Goal: Task Accomplishment & Management: Use online tool/utility

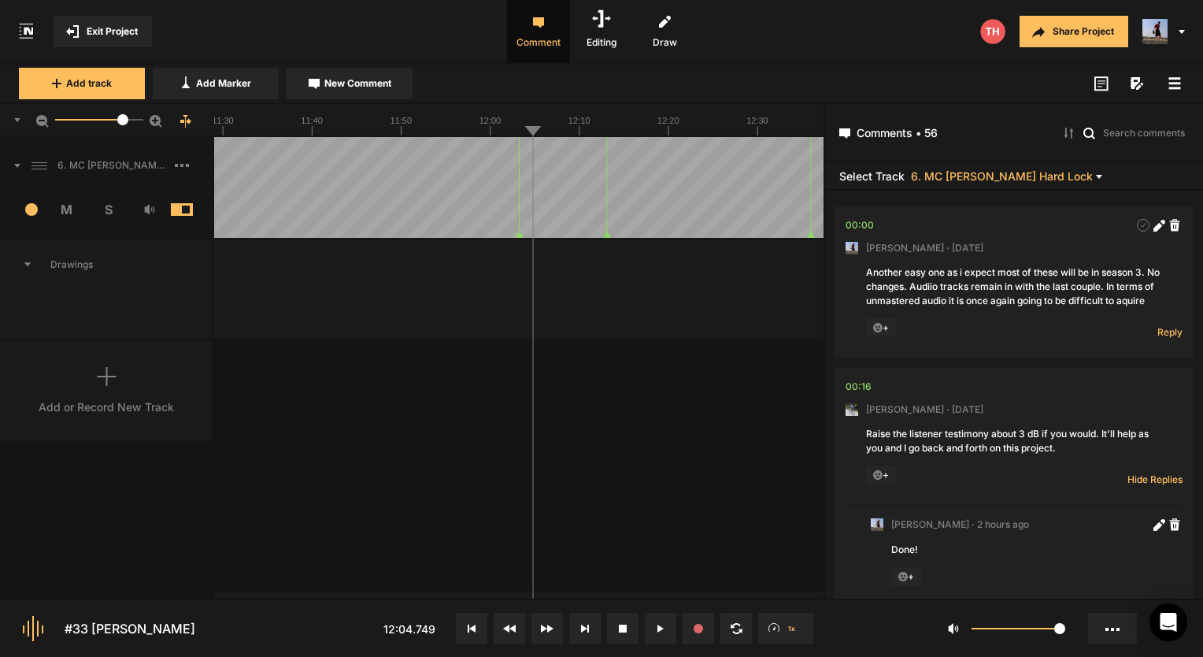
scroll to position [4685, 0]
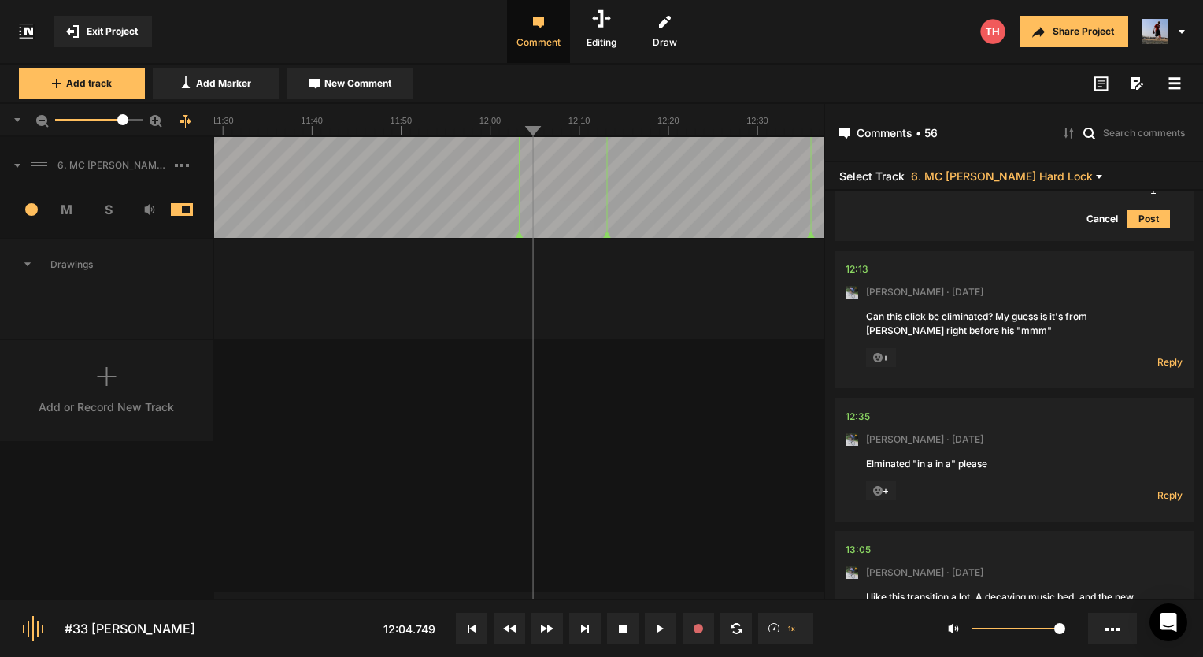
drag, startPoint x: 1056, startPoint y: 631, endPoint x: 1080, endPoint y: 622, distance: 25.2
click at [1080, 622] on div "1" at bounding box center [1020, 628] width 327 height 38
click at [97, 401] on div "Add or Record New Track" at bounding box center [106, 406] width 135 height 17
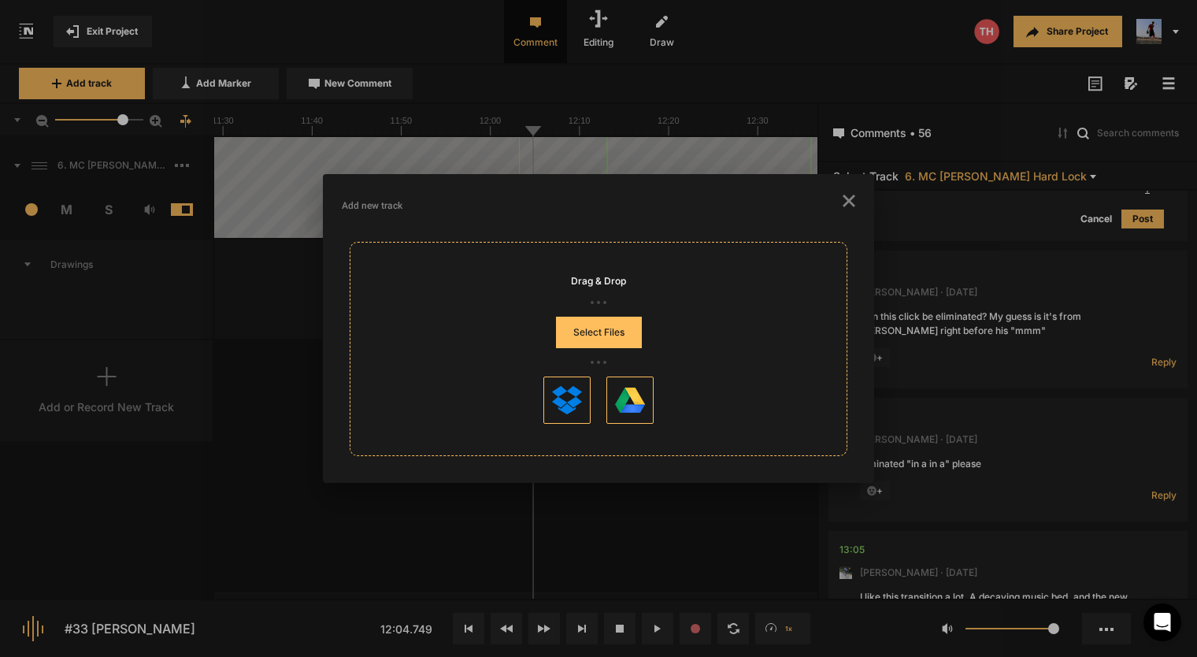
click at [608, 344] on button "Select Files" at bounding box center [599, 331] width 86 height 31
click at [629, 334] on button "Select Files" at bounding box center [599, 331] width 86 height 31
click at [851, 201] on icon "button" at bounding box center [848, 200] width 13 height 13
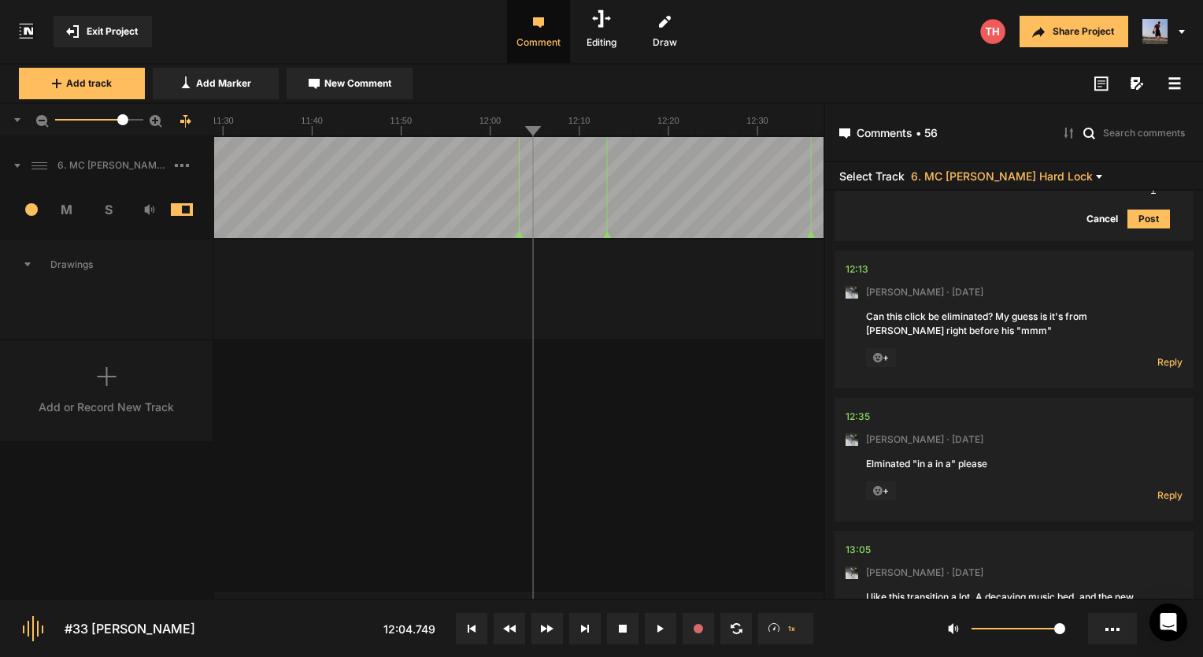
click at [134, 39] on button "Exit Project" at bounding box center [103, 31] width 98 height 31
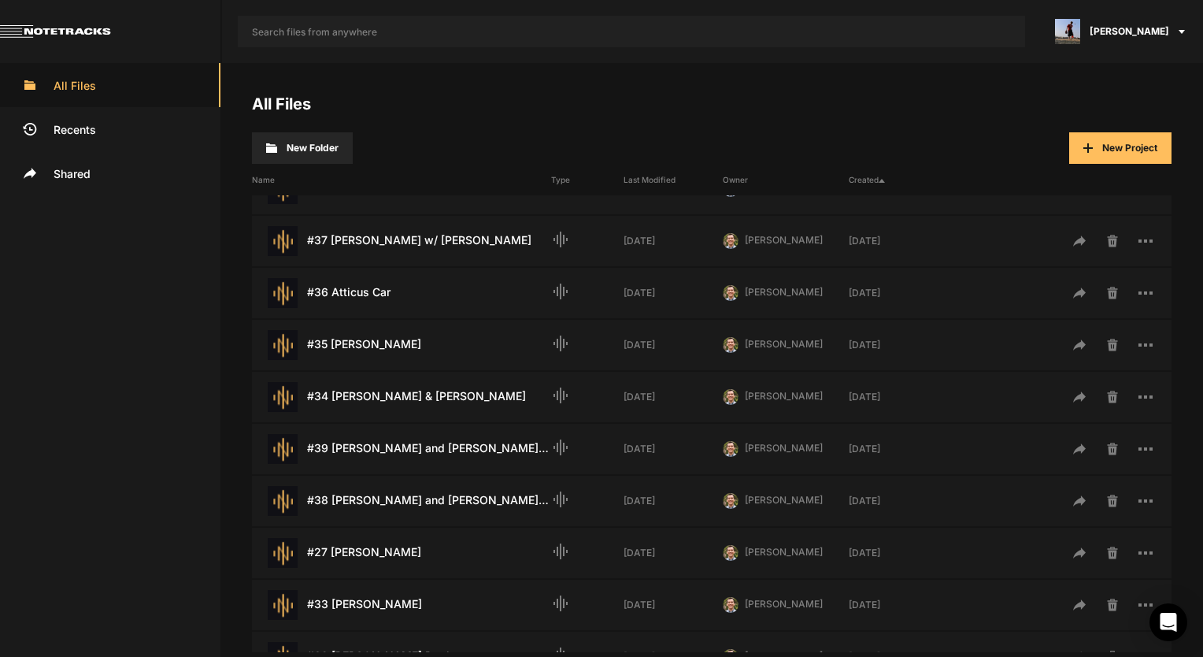
scroll to position [236, 0]
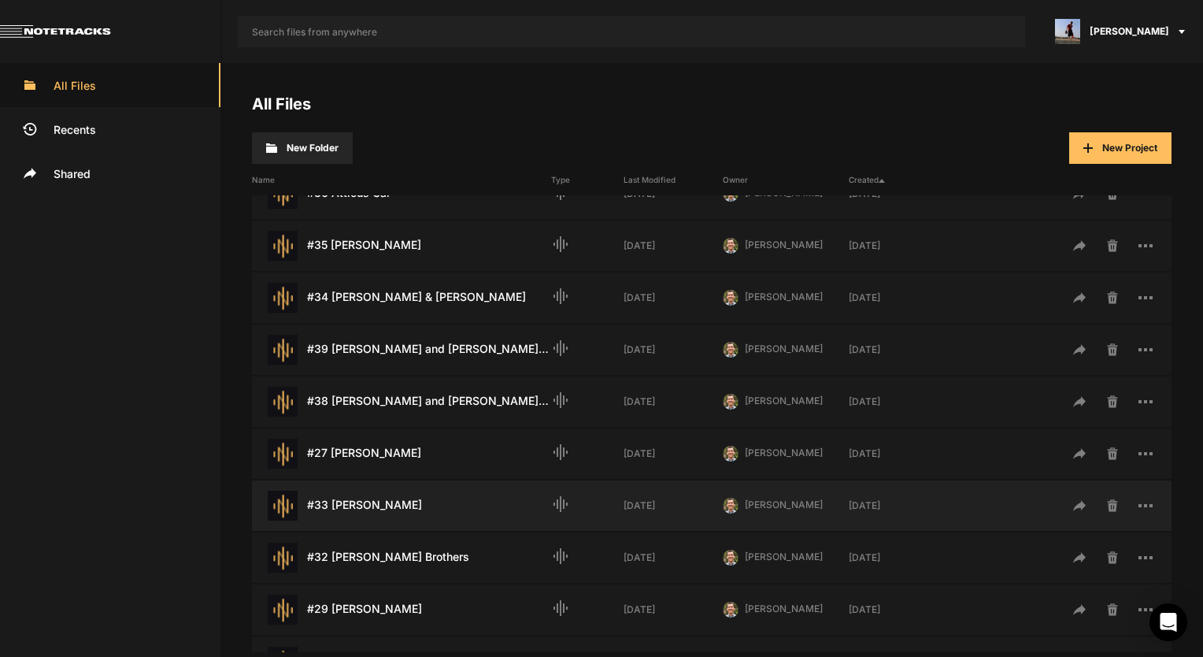
click at [377, 502] on div "#33 [PERSON_NAME] Last Modified: [DATE]" at bounding box center [401, 505] width 299 height 30
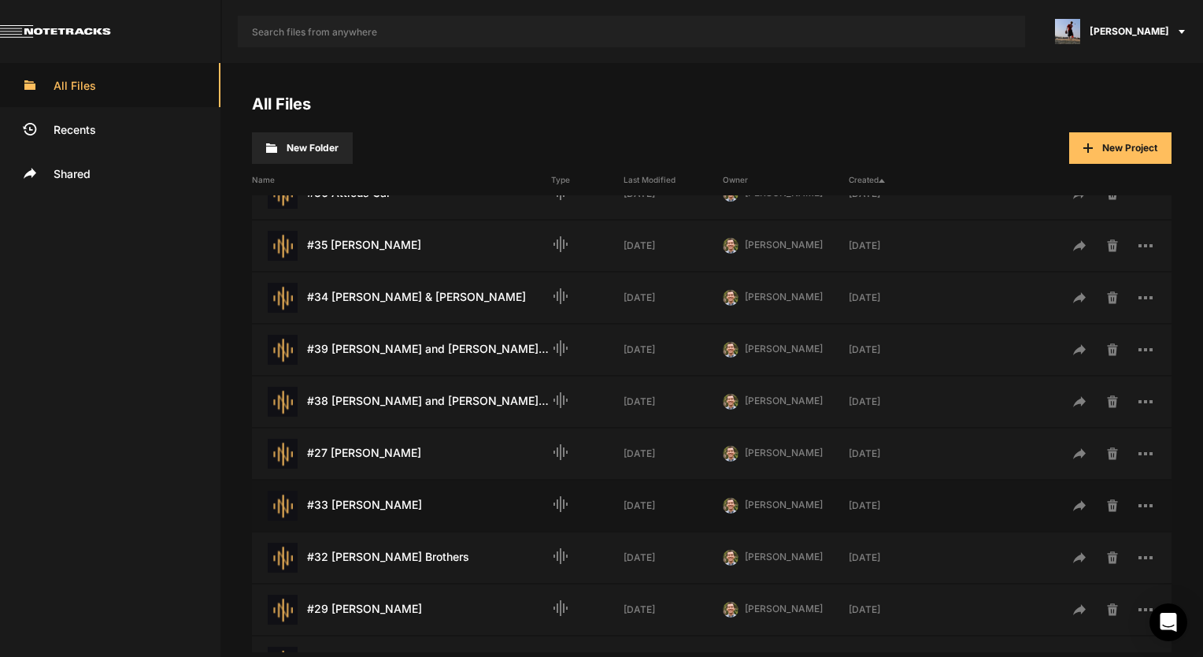
click at [377, 502] on div "#33 [PERSON_NAME] Last Modified: [DATE]" at bounding box center [401, 505] width 299 height 30
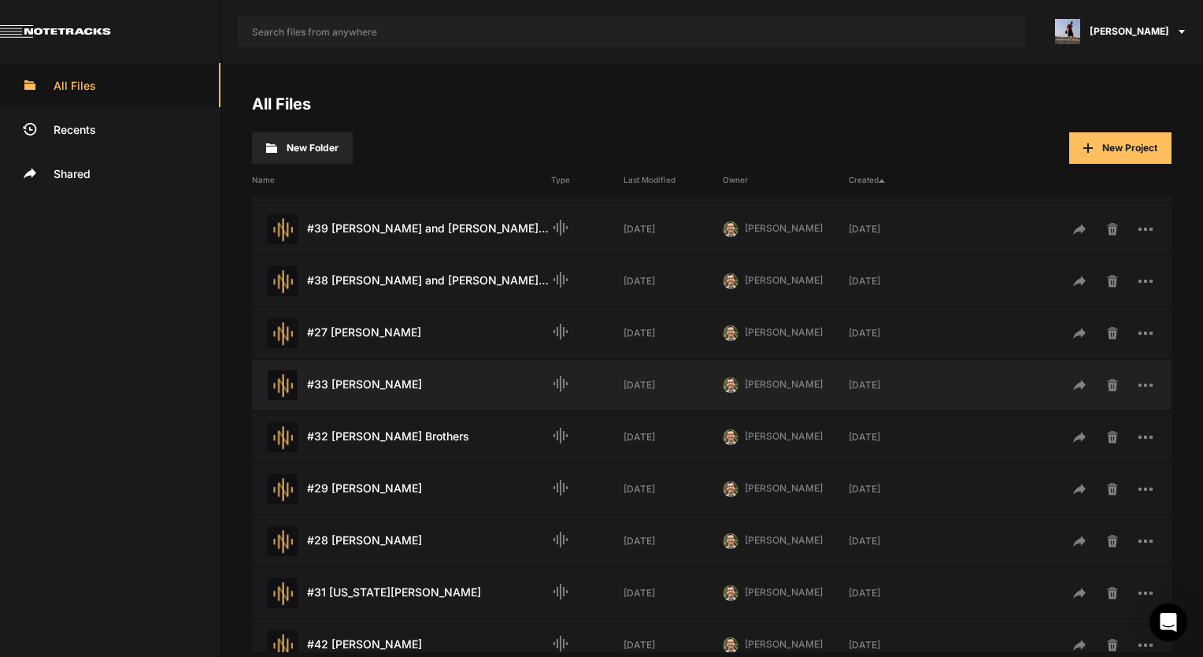
scroll to position [394, 0]
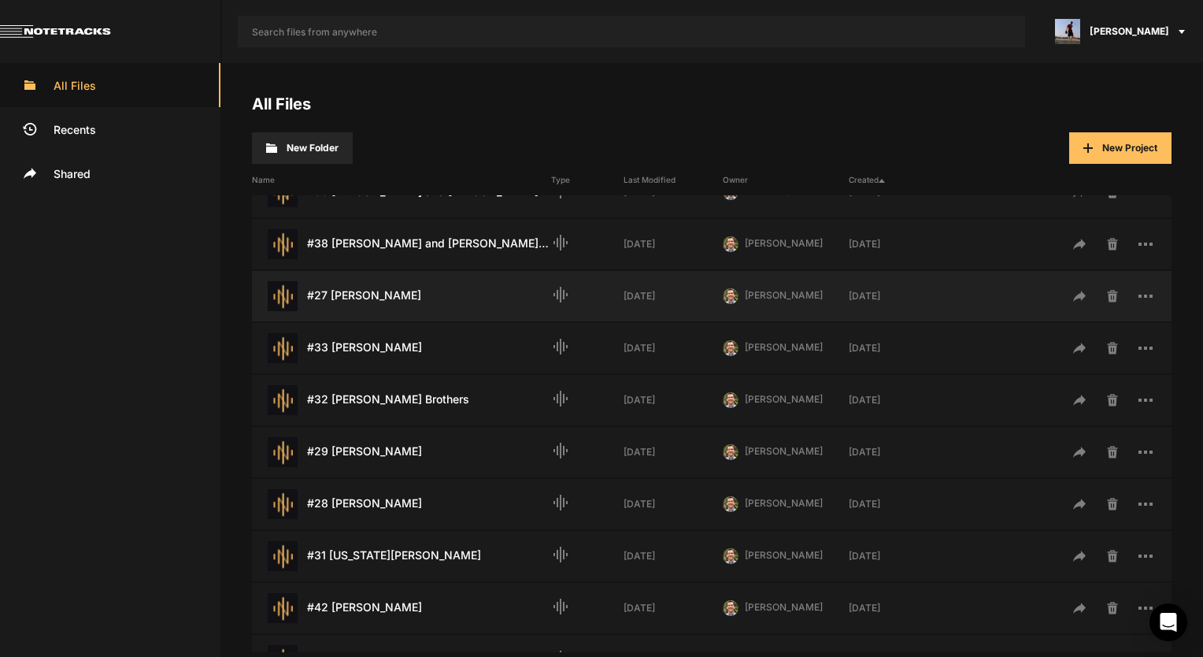
click at [384, 307] on div "#27 [PERSON_NAME] Last Modified: [DATE]" at bounding box center [401, 296] width 299 height 30
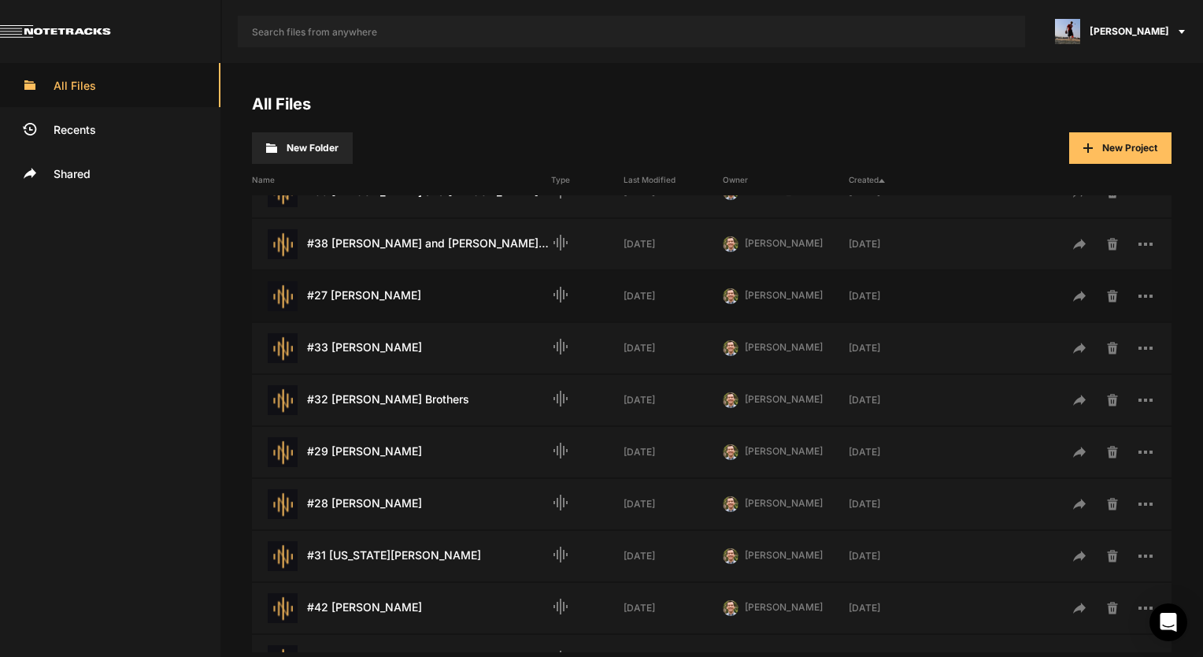
click at [375, 293] on div "#27 [PERSON_NAME] Last Modified: [DATE]" at bounding box center [401, 296] width 299 height 30
click at [375, 296] on div "#27 [PERSON_NAME] Last Modified: [DATE]" at bounding box center [401, 296] width 299 height 30
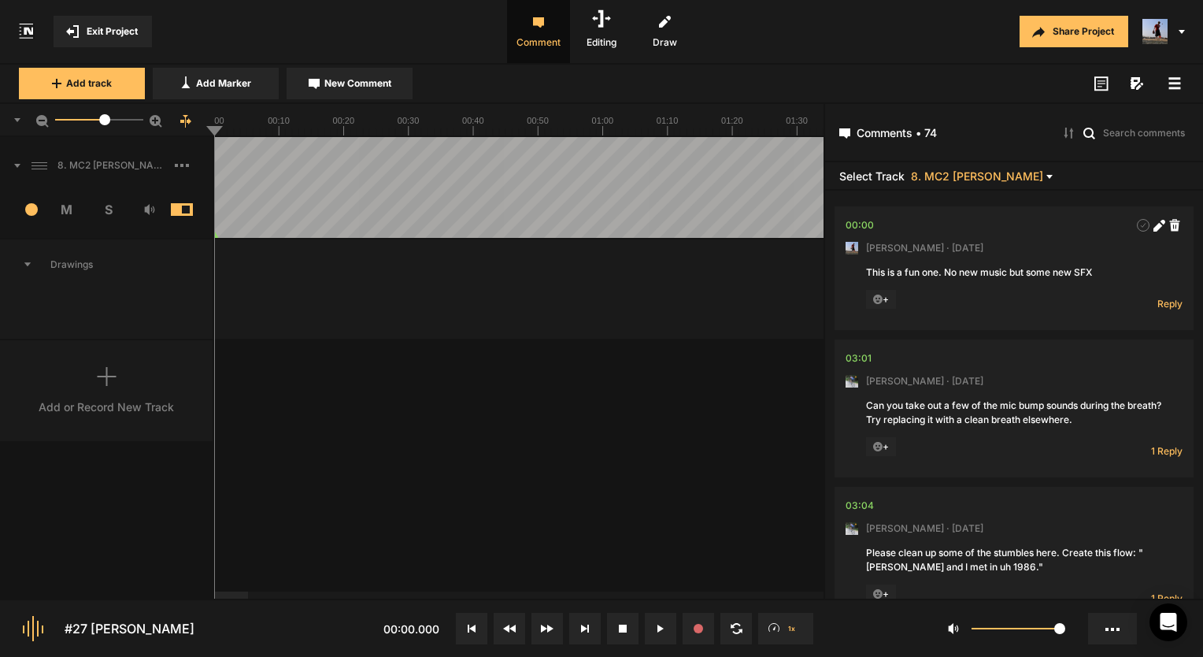
click at [126, 394] on div "Add or Record New Track" at bounding box center [107, 390] width 214 height 101
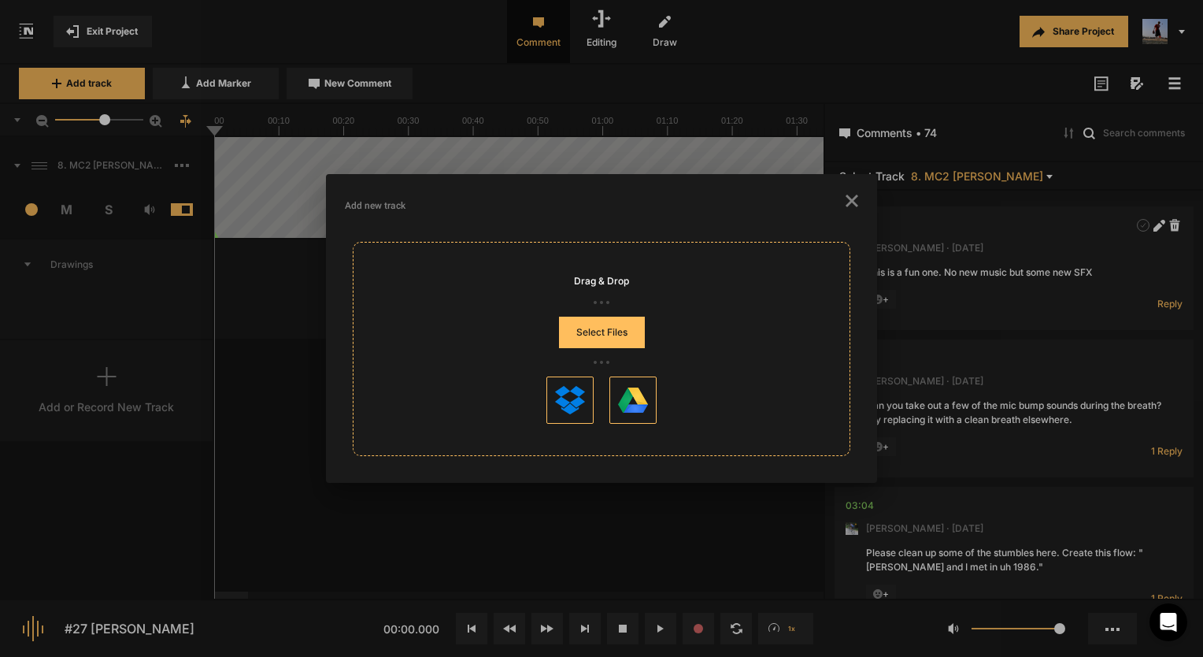
click at [614, 327] on button "Select Files" at bounding box center [602, 331] width 86 height 31
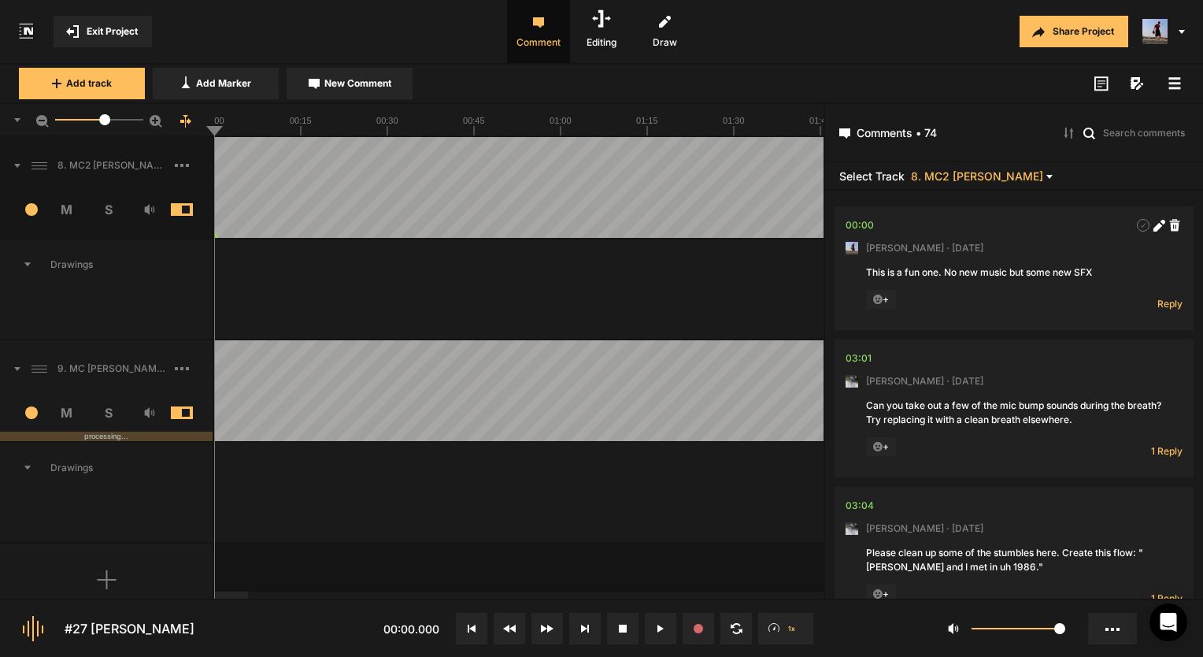
click at [69, 408] on span "M" at bounding box center [67, 412] width 42 height 19
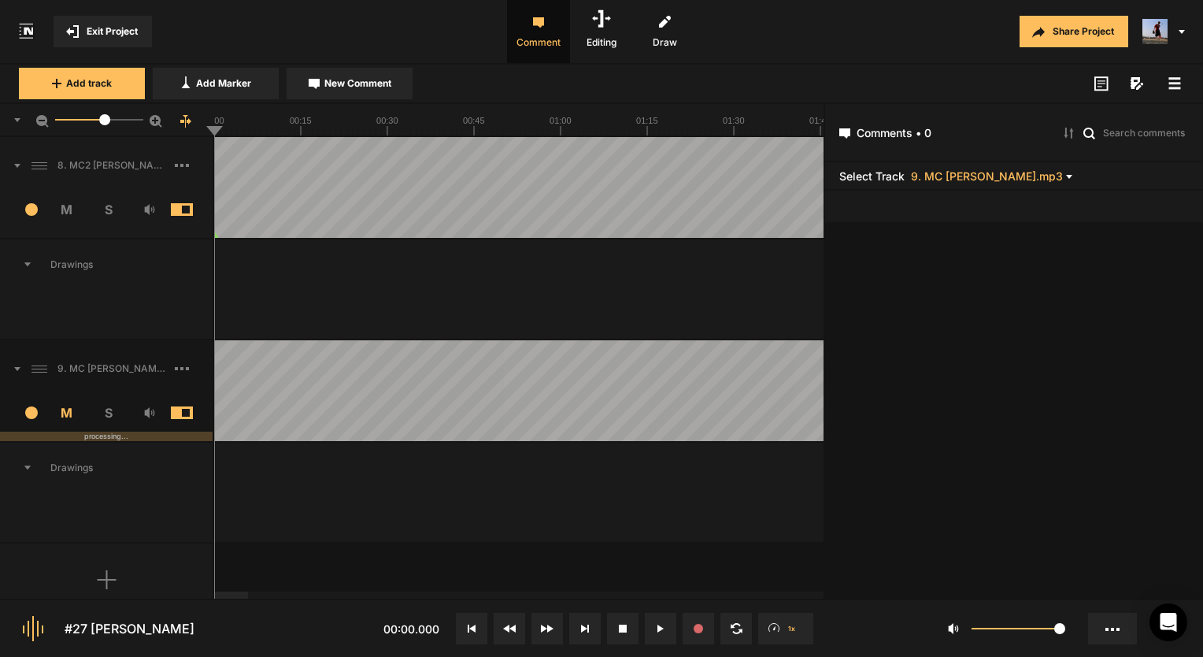
click at [69, 408] on span "M" at bounding box center [67, 412] width 42 height 19
click at [107, 406] on span "S" at bounding box center [108, 412] width 42 height 19
click at [107, 409] on span "S" at bounding box center [108, 412] width 42 height 19
drag, startPoint x: 105, startPoint y: 416, endPoint x: 104, endPoint y: 425, distance: 8.8
click at [104, 425] on div "2 M S processing..." at bounding box center [106, 417] width 213 height 47
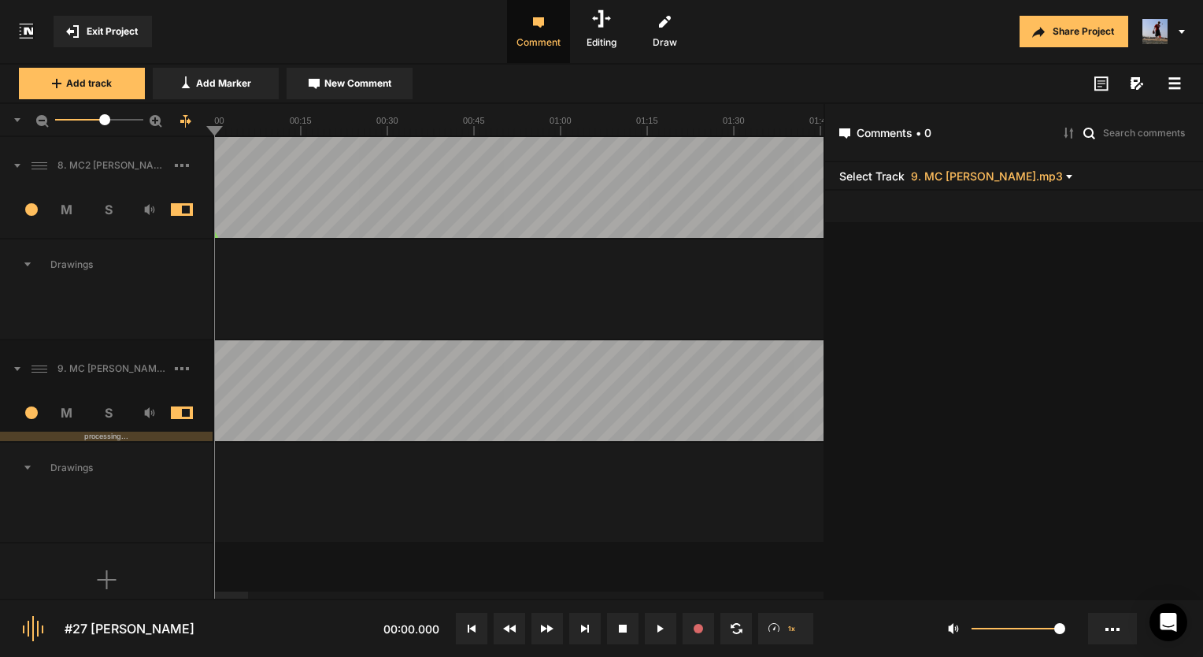
click at [110, 421] on div "2 M S processing..." at bounding box center [106, 417] width 213 height 47
click at [110, 416] on span "S" at bounding box center [108, 412] width 42 height 19
click at [109, 414] on span "S" at bounding box center [108, 412] width 42 height 19
drag, startPoint x: 293, startPoint y: 120, endPoint x: 249, endPoint y: 124, distance: 44.3
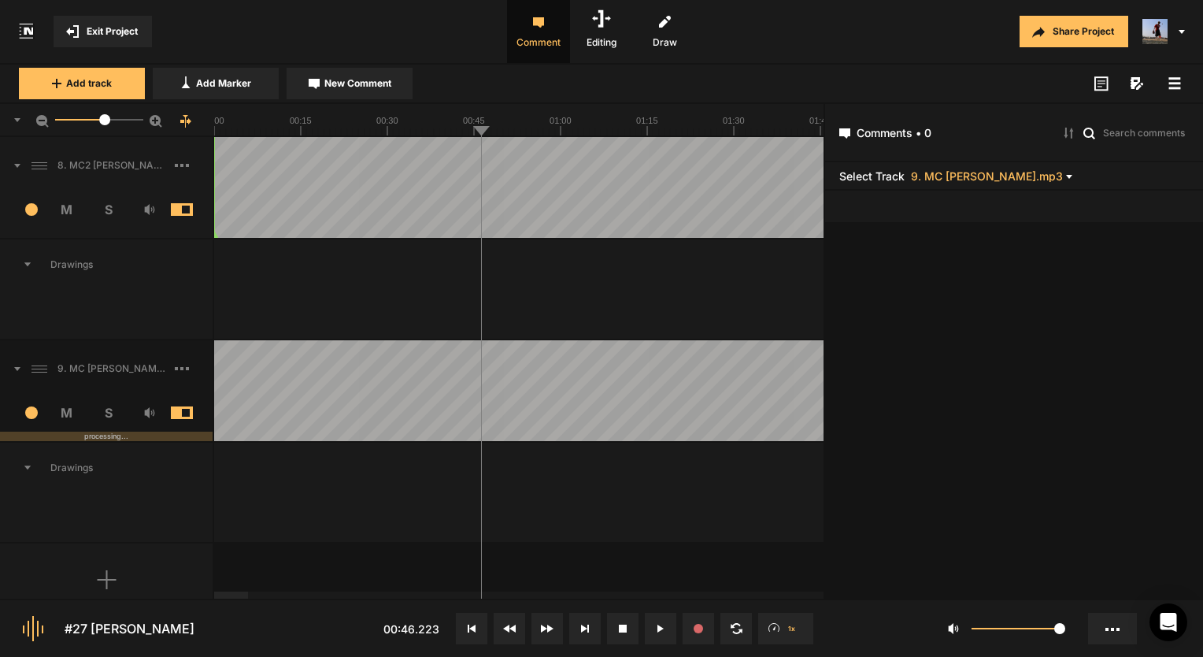
drag, startPoint x: 247, startPoint y: 124, endPoint x: 212, endPoint y: 128, distance: 35.7
click at [212, 128] on nt-ruler "28.6" at bounding box center [411, 120] width 823 height 33
click at [212, 128] on div "28.6" at bounding box center [107, 120] width 214 height 33
drag, startPoint x: 393, startPoint y: 395, endPoint x: 278, endPoint y: 335, distance: 129.9
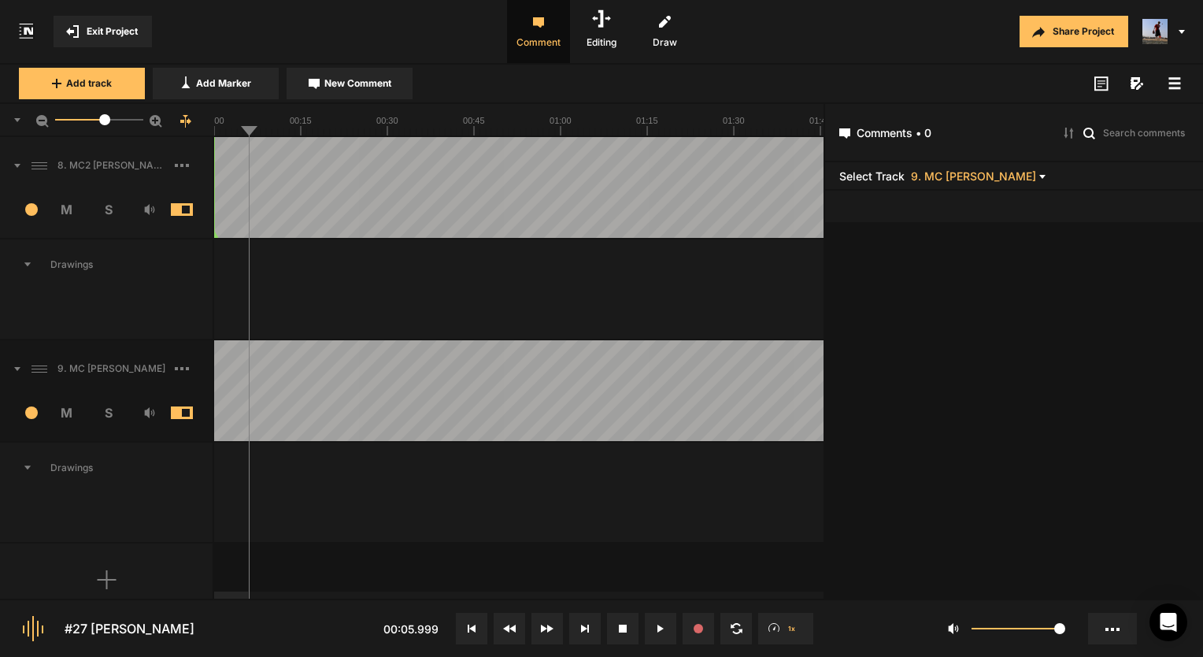
click at [101, 409] on span "S" at bounding box center [108, 412] width 42 height 19
click at [181, 367] on rect at bounding box center [181, 368] width 3 height 3
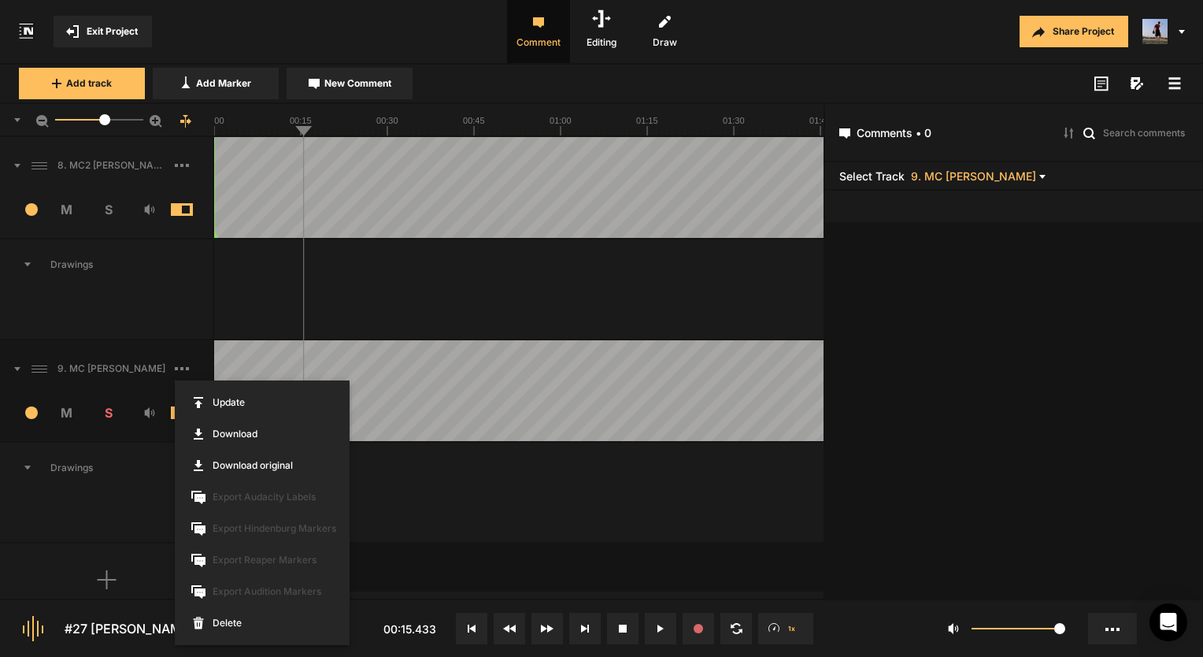
click at [174, 365] on div at bounding box center [601, 328] width 1203 height 657
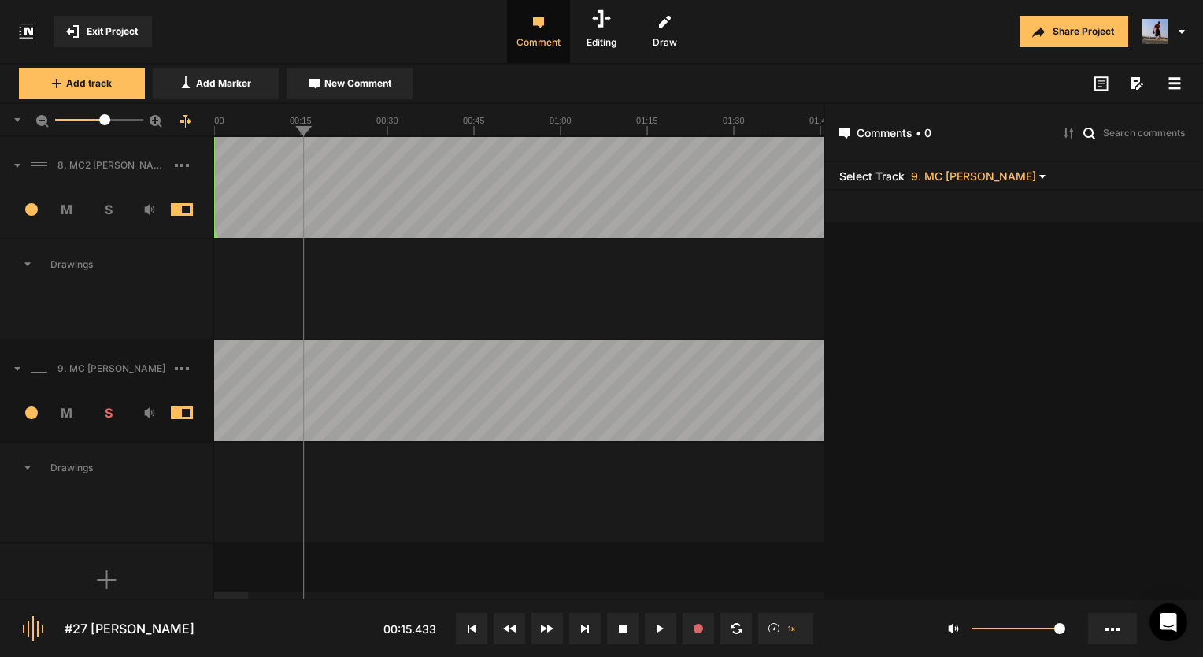
click at [189, 157] on span at bounding box center [194, 165] width 38 height 25
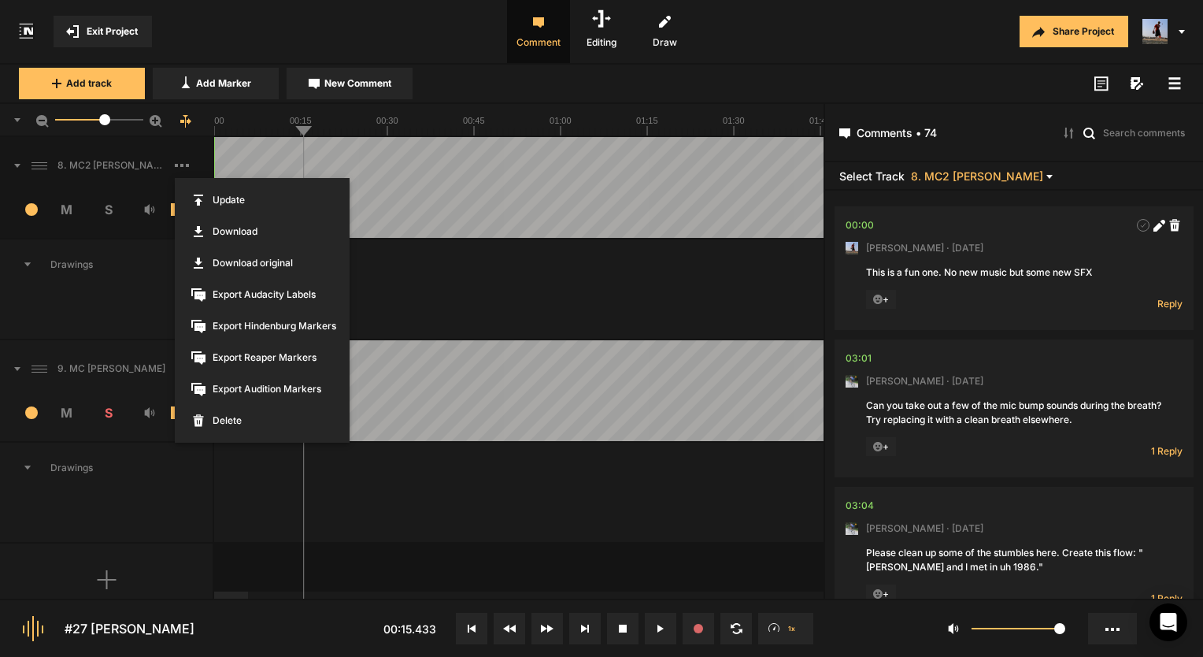
click at [132, 258] on div at bounding box center [601, 328] width 1203 height 657
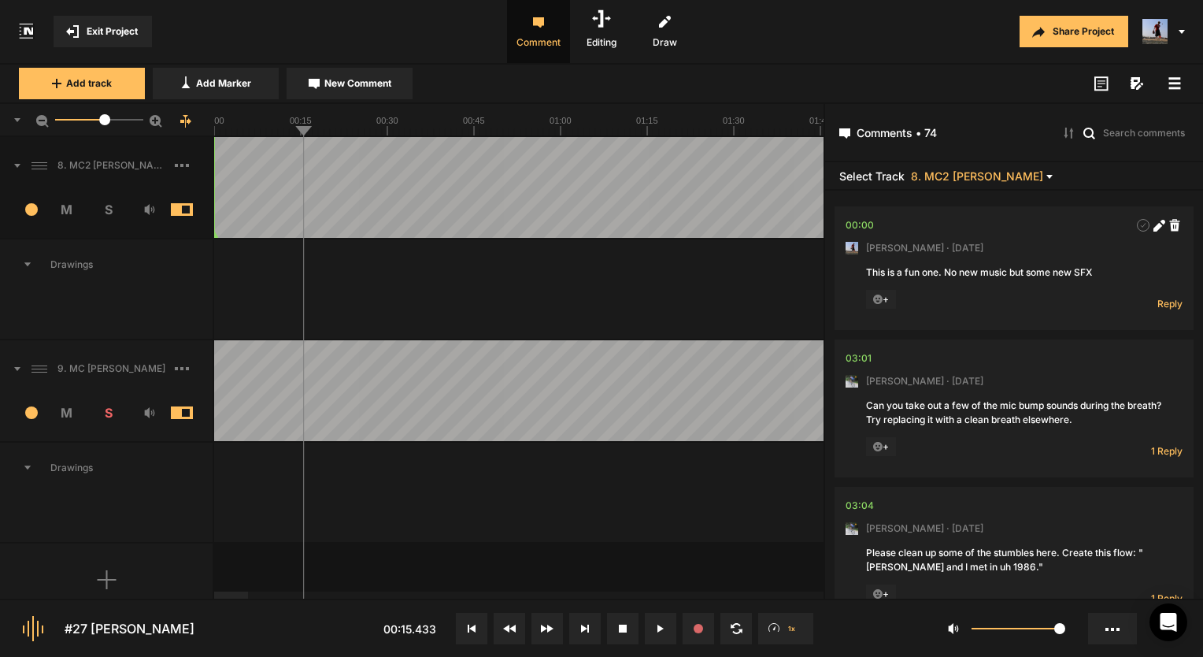
click at [22, 167] on div "8. MC2 [PERSON_NAME]" at bounding box center [106, 165] width 213 height 50
click at [16, 164] on icon at bounding box center [17, 166] width 6 height 4
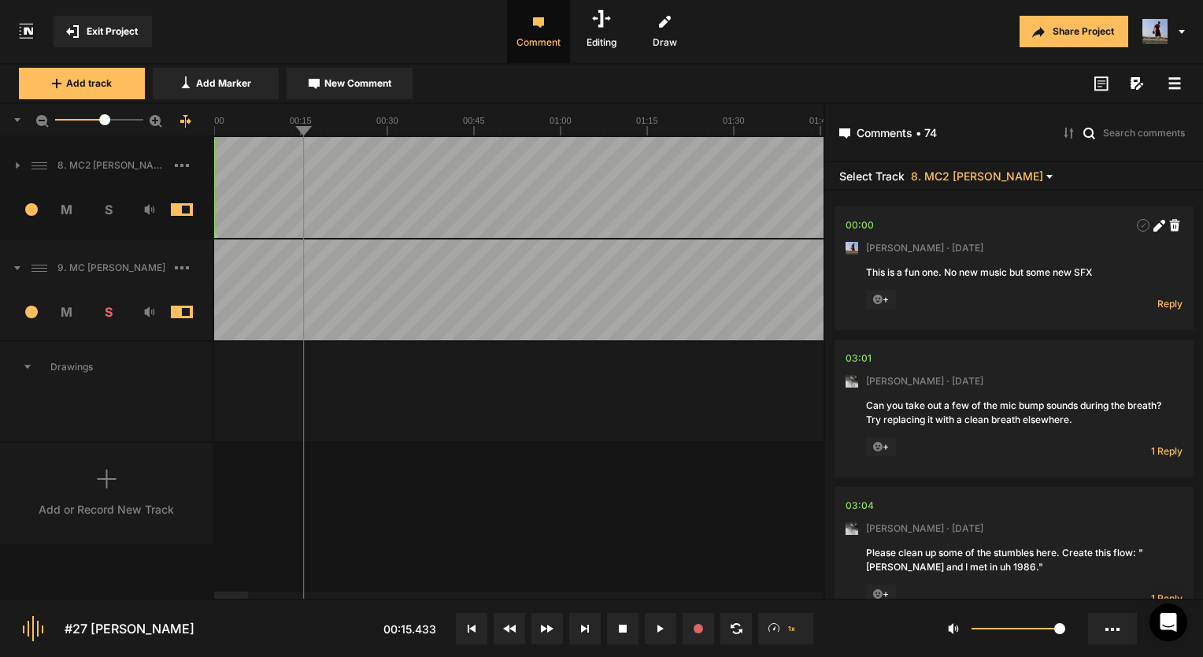
click at [16, 163] on icon at bounding box center [18, 165] width 4 height 6
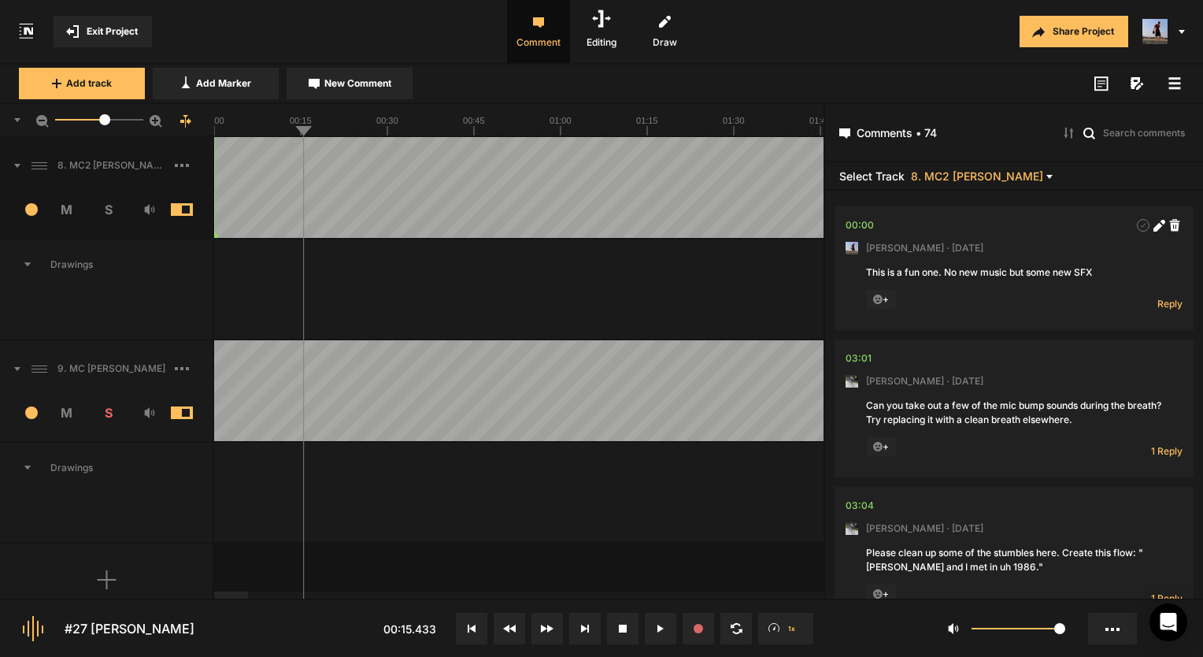
click at [64, 209] on span "M" at bounding box center [67, 209] width 42 height 19
click at [195, 205] on span at bounding box center [194, 209] width 46 height 13
click at [66, 212] on span "M" at bounding box center [67, 209] width 42 height 19
click at [116, 409] on span "S" at bounding box center [108, 412] width 42 height 19
